Goal: Transaction & Acquisition: Book appointment/travel/reservation

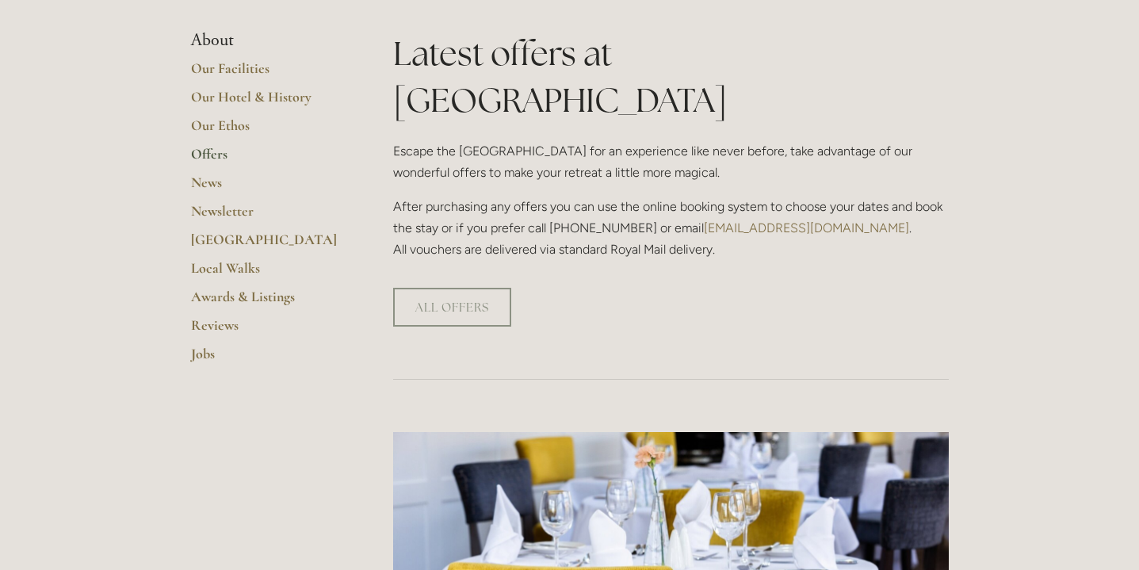
scroll to position [376, 0]
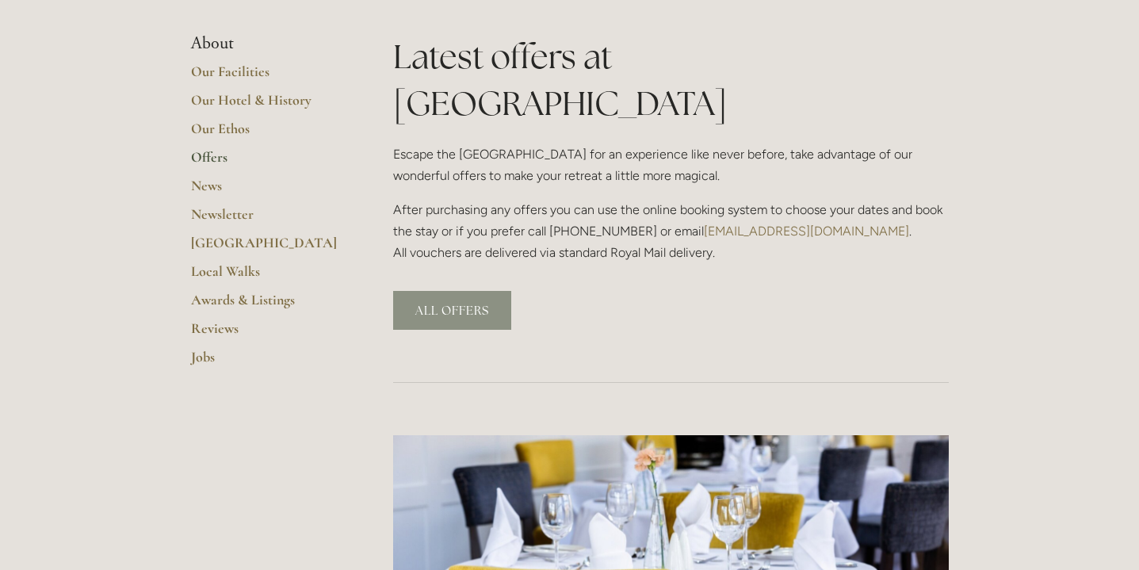
click at [448, 291] on link "ALL OFFERS" at bounding box center [452, 310] width 118 height 39
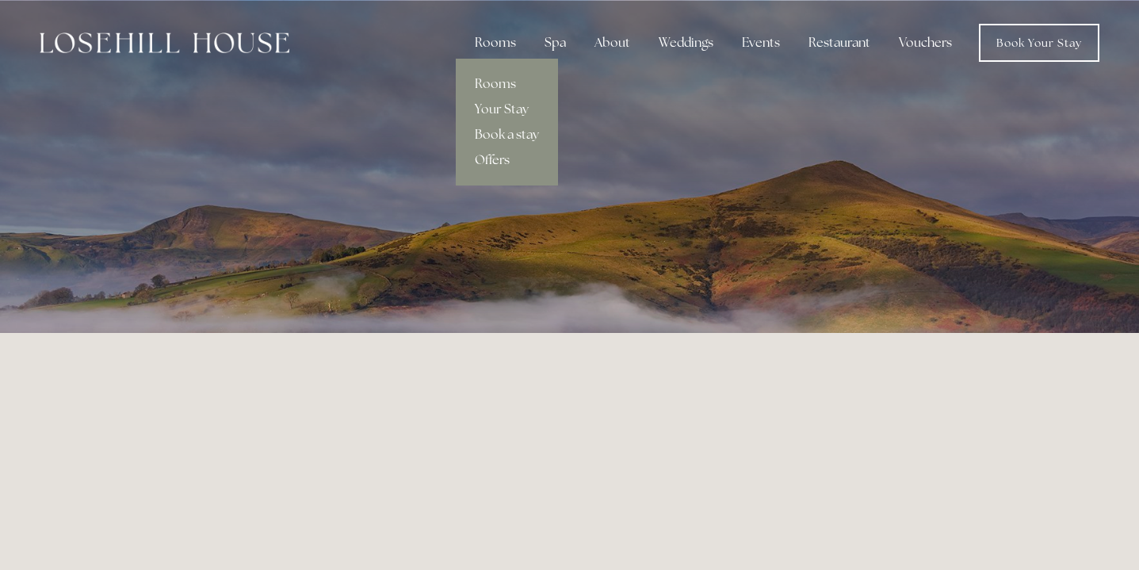
click at [501, 155] on link "Offers" at bounding box center [507, 159] width 102 height 25
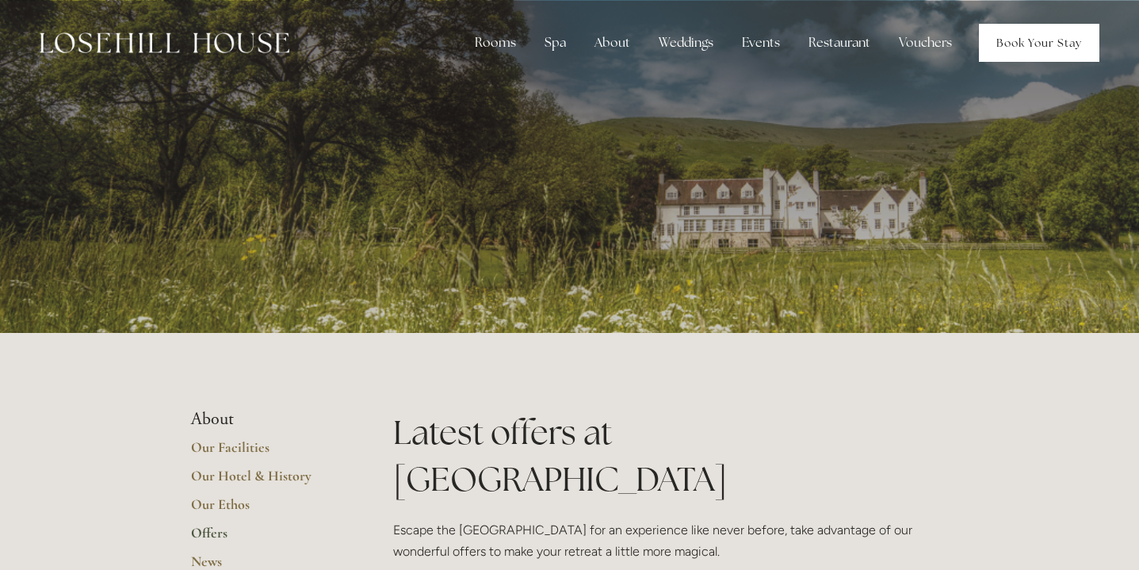
click at [1036, 48] on link "Book Your Stay" at bounding box center [1039, 43] width 121 height 38
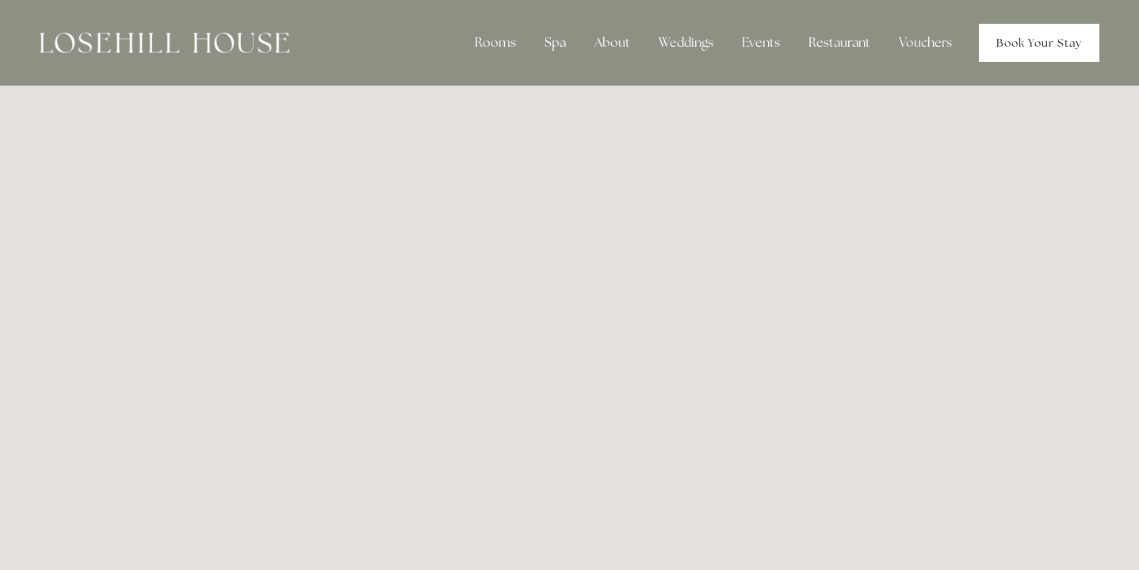
click at [1029, 41] on link "Book Your Stay" at bounding box center [1039, 43] width 121 height 38
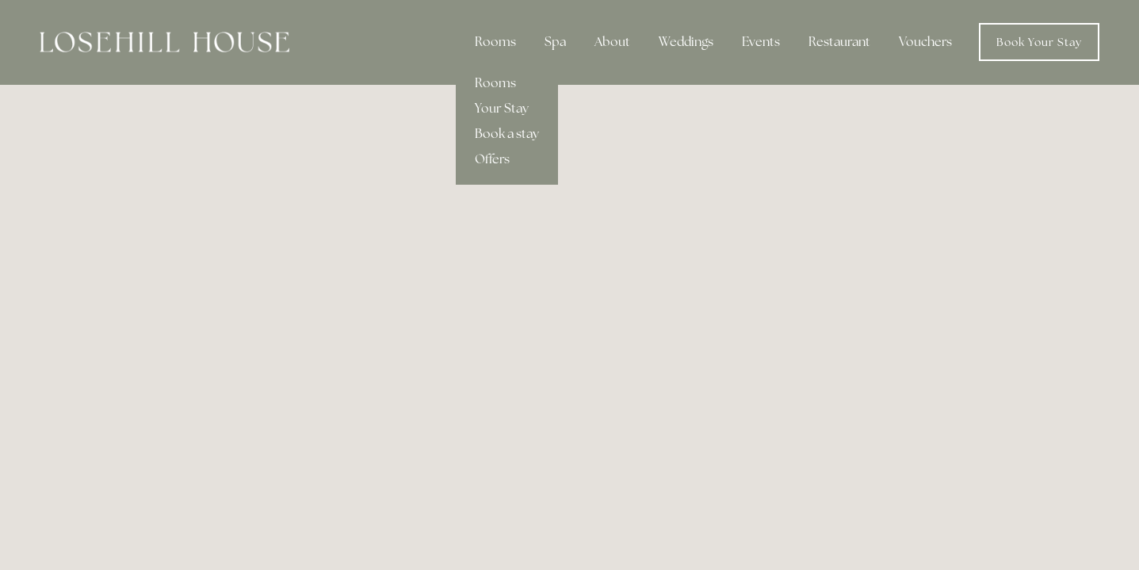
click at [499, 131] on link "Book a stay" at bounding box center [507, 133] width 102 height 25
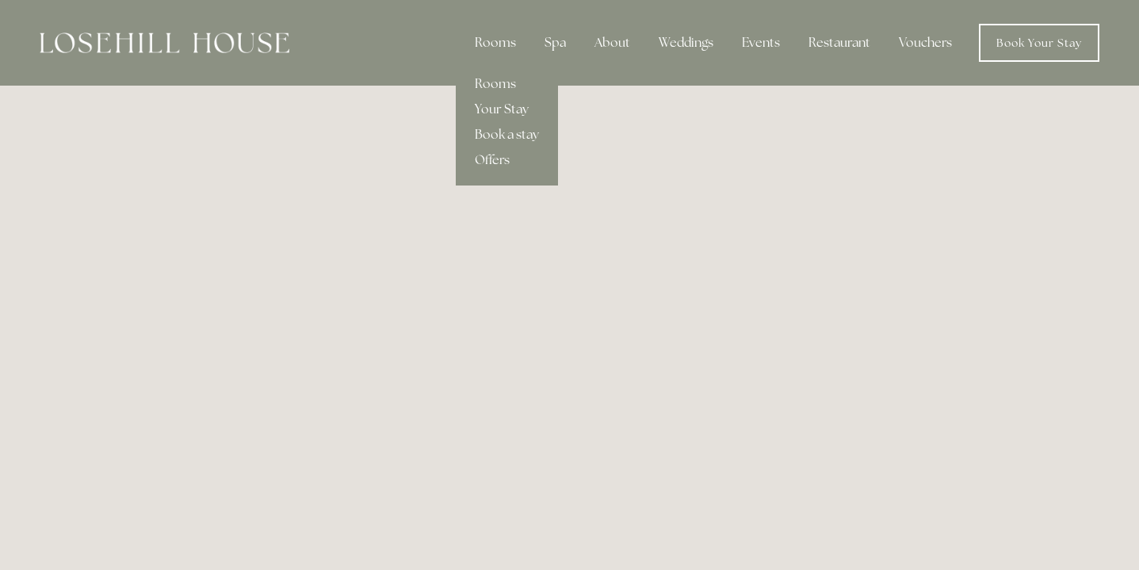
click at [496, 113] on link "Your Stay" at bounding box center [507, 109] width 102 height 25
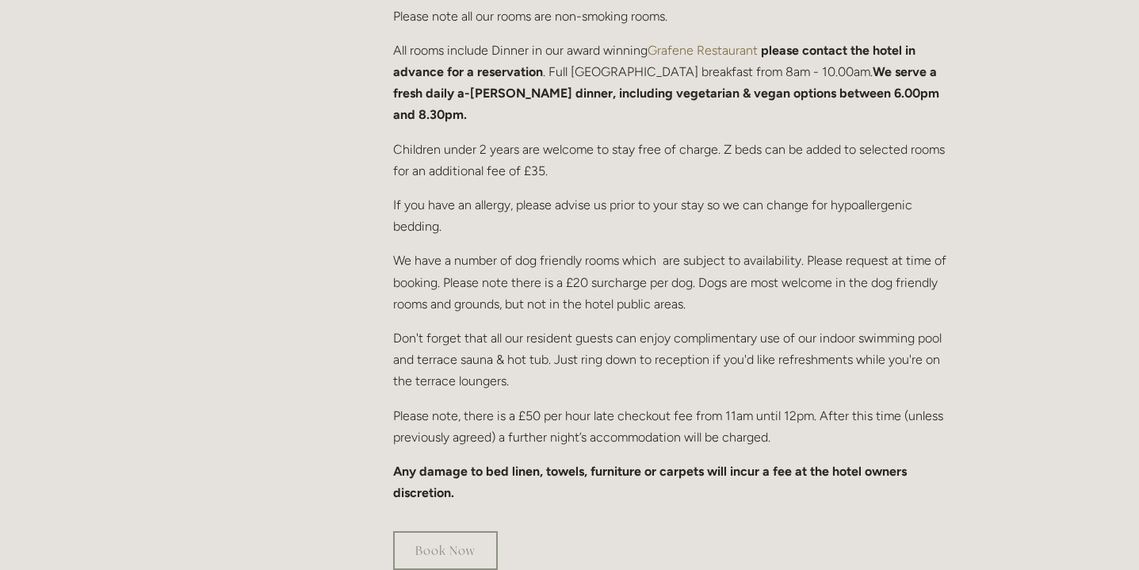
scroll to position [901, 0]
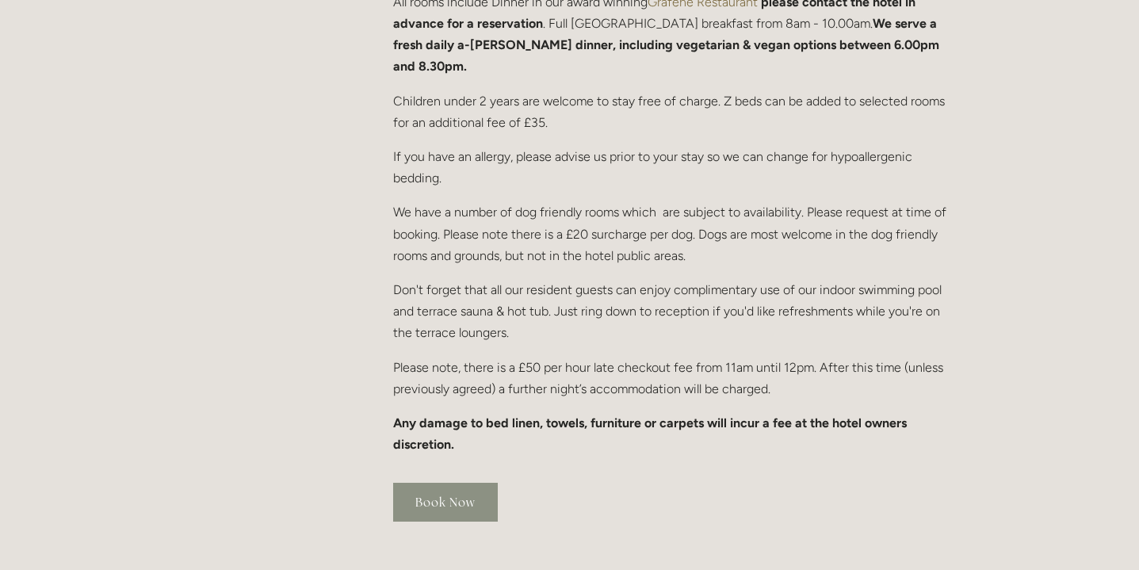
click at [431, 483] on link "Book Now" at bounding box center [445, 502] width 105 height 39
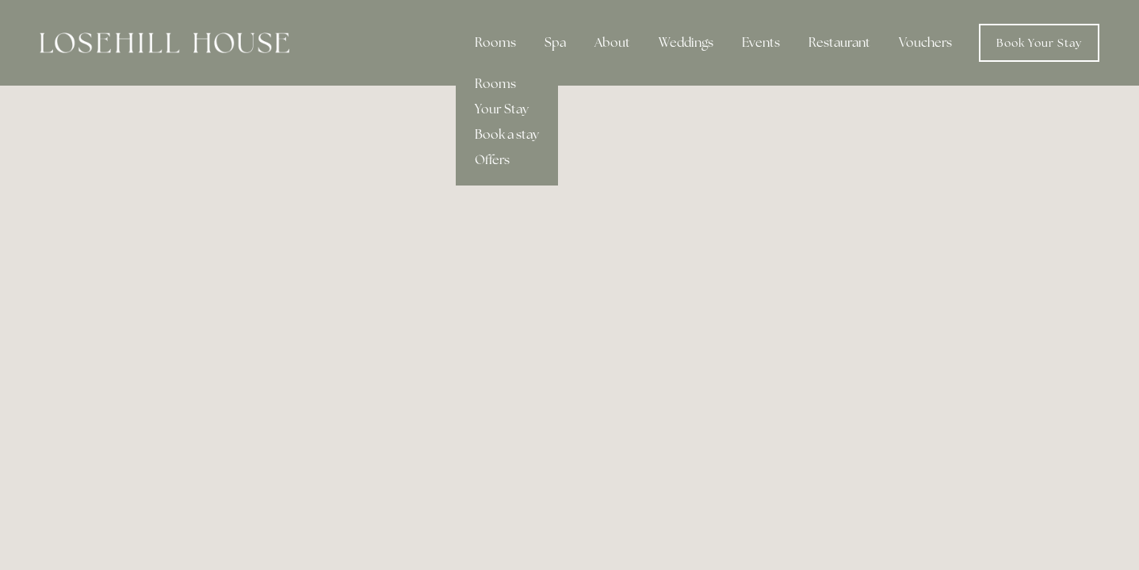
click at [506, 132] on link "Book a stay" at bounding box center [507, 134] width 102 height 25
click at [497, 110] on link "Your Stay" at bounding box center [507, 108] width 102 height 25
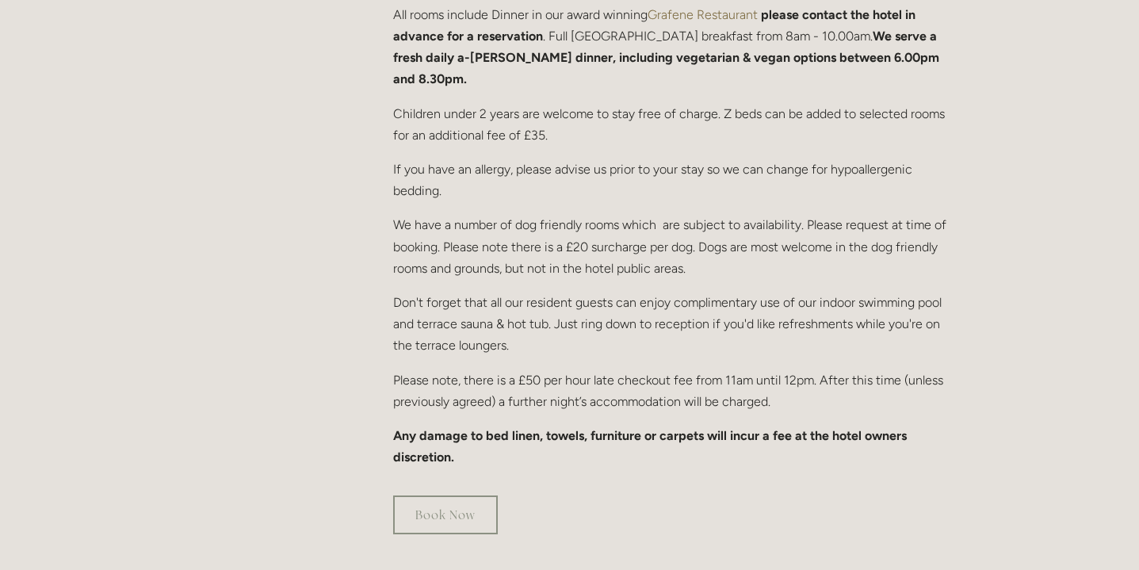
scroll to position [1146, 0]
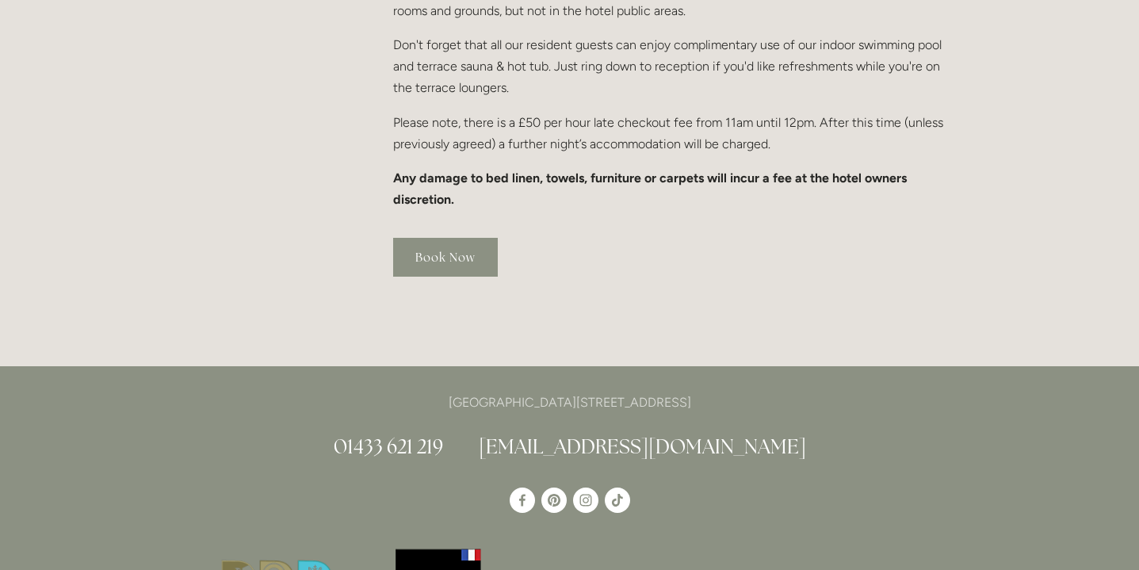
click at [420, 238] on link "Book Now" at bounding box center [445, 257] width 105 height 39
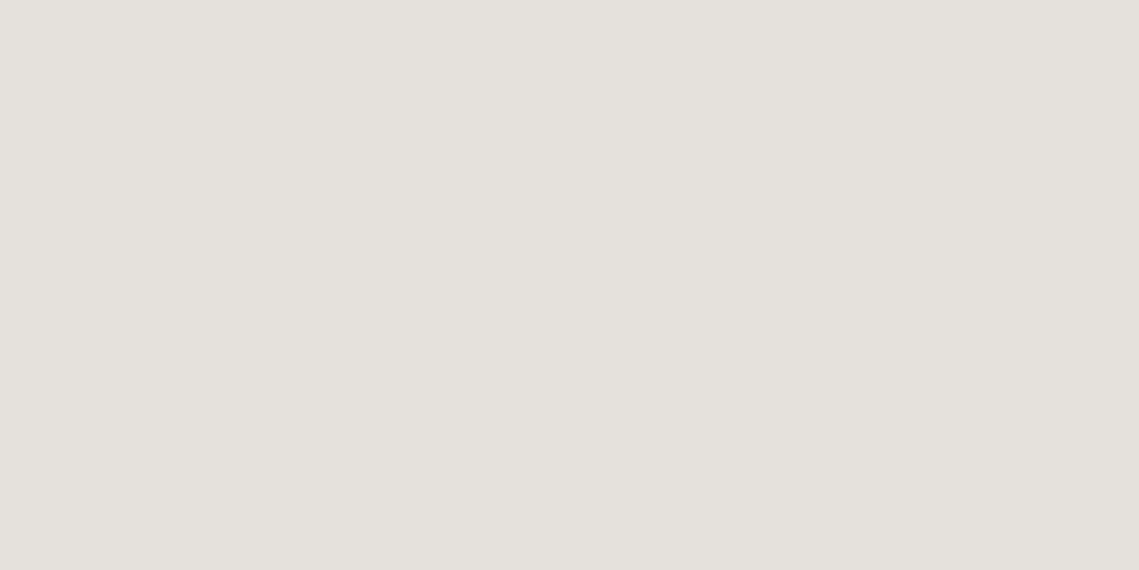
scroll to position [87, 0]
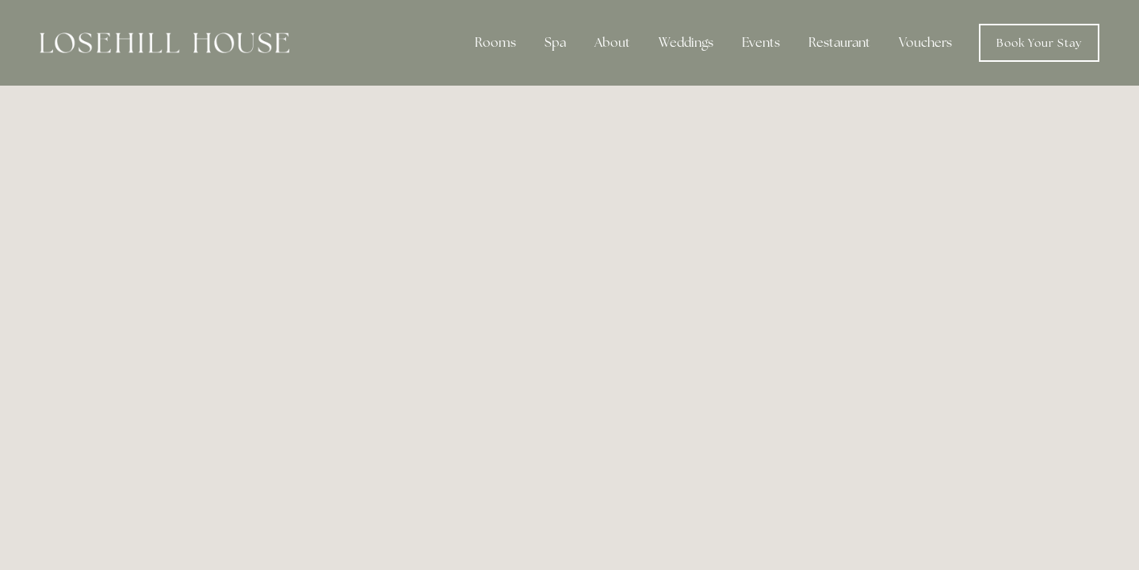
scroll to position [0, 0]
click at [1043, 46] on link "Book Your Stay" at bounding box center [1039, 43] width 121 height 38
